Goal: Task Accomplishment & Management: Manage account settings

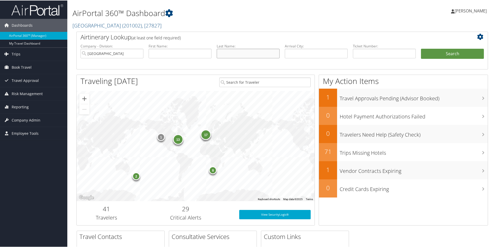
click at [227, 54] on input "text" at bounding box center [248, 53] width 63 height 10
type input "Holm"
click at [421, 48] on button "Search" at bounding box center [452, 53] width 63 height 10
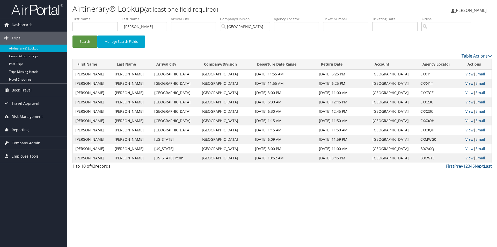
click at [468, 73] on link "View" at bounding box center [469, 73] width 8 height 5
click at [465, 82] on link "View" at bounding box center [469, 83] width 8 height 5
click at [466, 103] on link "View" at bounding box center [469, 101] width 8 height 5
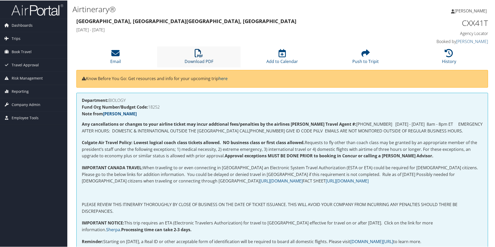
click at [197, 59] on link "Download PDF" at bounding box center [198, 57] width 29 height 12
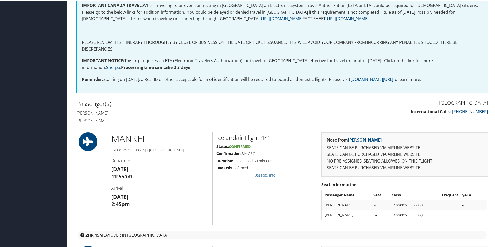
scroll to position [161, 0]
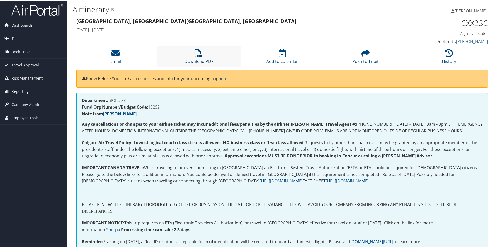
click at [197, 59] on link "Download PDF" at bounding box center [198, 57] width 29 height 12
